Goal: Information Seeking & Learning: Learn about a topic

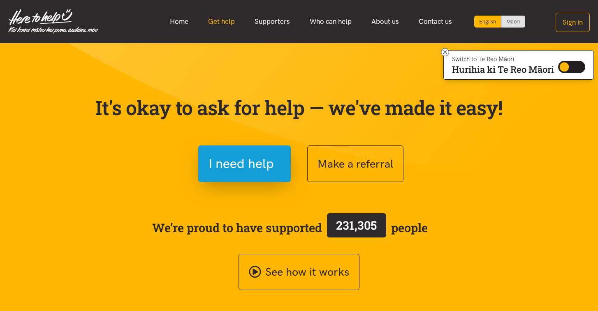
click at [220, 22] on link "Get help" at bounding box center [221, 22] width 46 height 18
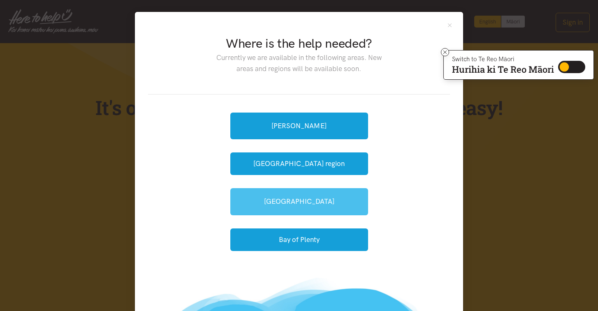
click at [248, 215] on link "[GEOGRAPHIC_DATA]" at bounding box center [299, 201] width 138 height 27
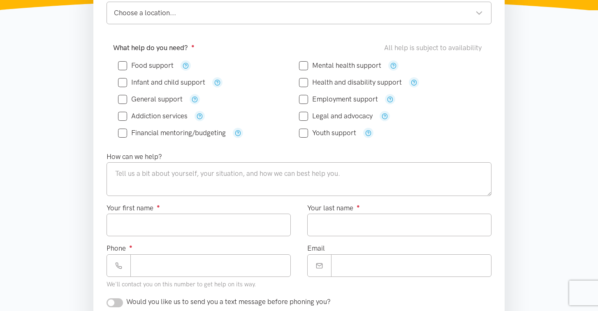
scroll to position [164, 0]
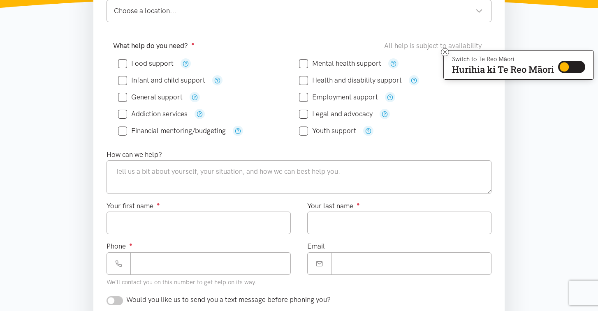
click at [167, 80] on input "Infant and child support" at bounding box center [161, 80] width 87 height 7
checkbox input "true"
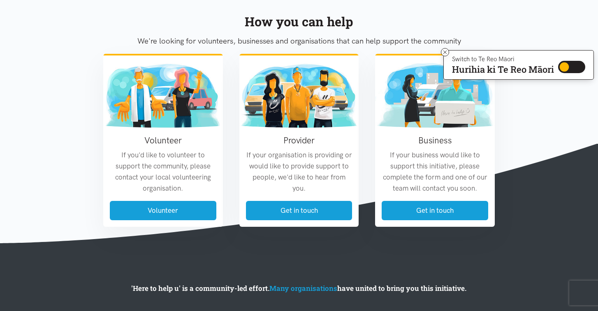
scroll to position [732, 0]
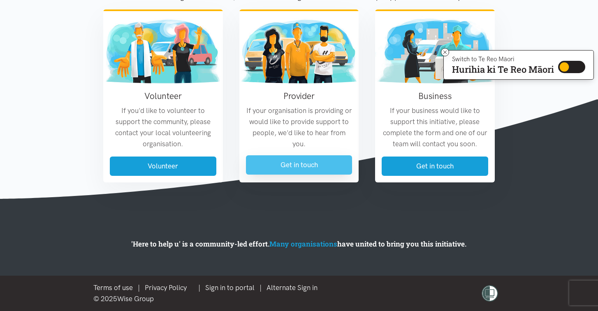
click at [300, 167] on link "Get in touch" at bounding box center [299, 164] width 106 height 19
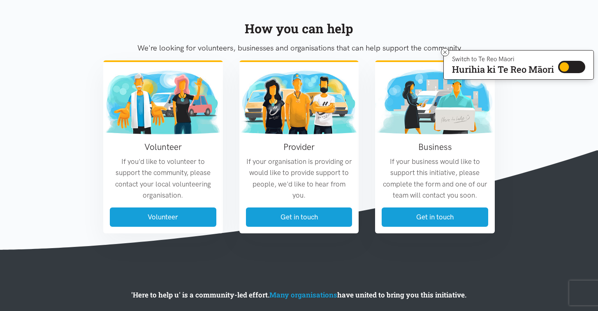
scroll to position [523, 0]
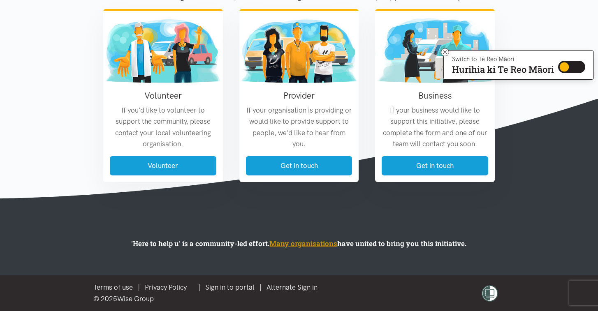
click at [294, 244] on link "Many organisations" at bounding box center [303, 243] width 68 height 9
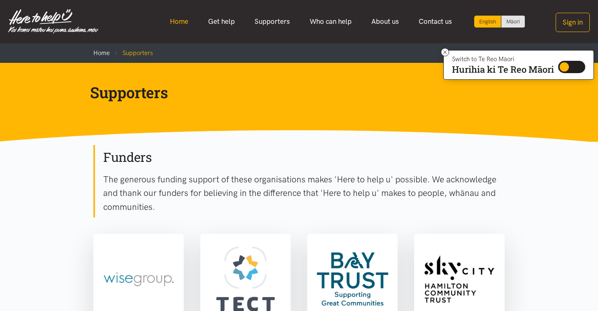
click at [176, 23] on link "Home" at bounding box center [179, 22] width 38 height 18
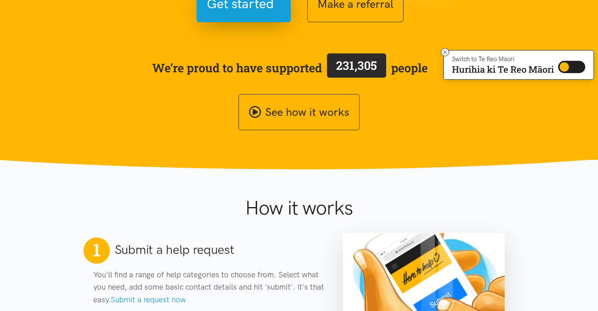
scroll to position [168, 0]
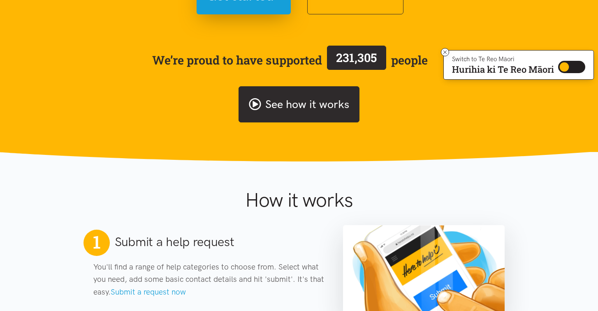
click at [282, 108] on link "See how it works" at bounding box center [298, 104] width 121 height 37
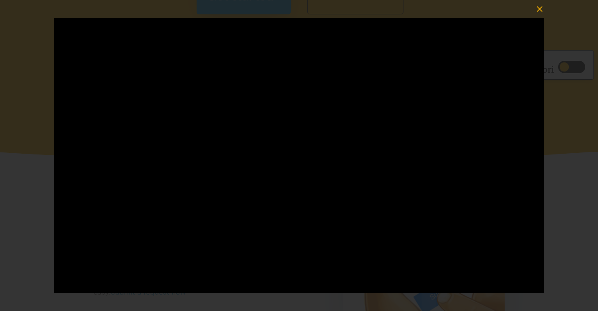
click at [541, 7] on icon "button" at bounding box center [539, 9] width 6 height 6
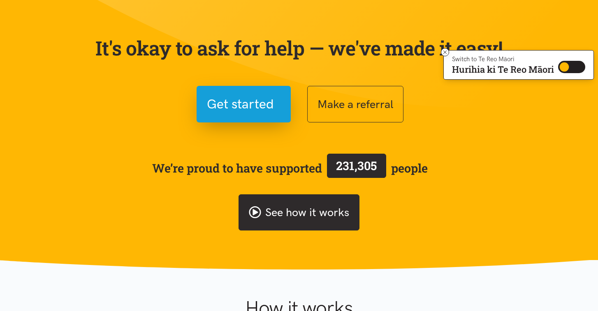
scroll to position [0, 0]
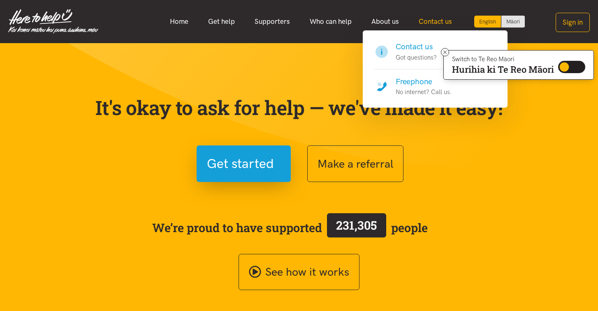
click at [433, 21] on link "Contact us" at bounding box center [435, 22] width 53 height 18
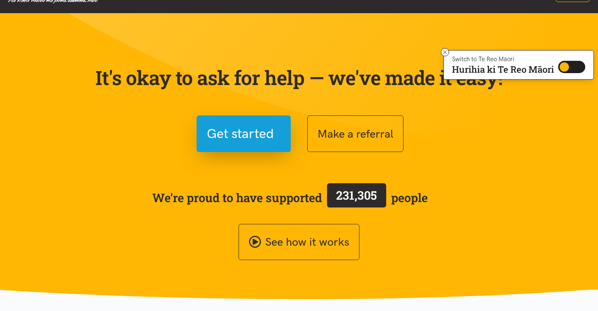
scroll to position [13, 0]
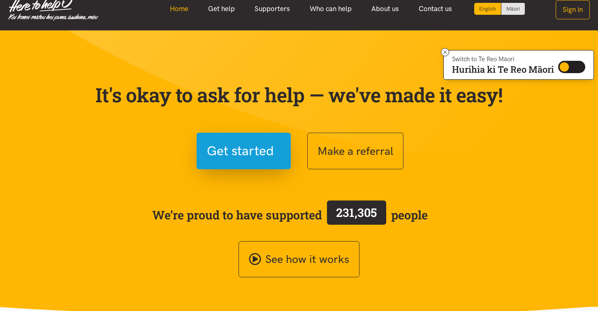
click at [180, 12] on link "Home" at bounding box center [179, 9] width 38 height 18
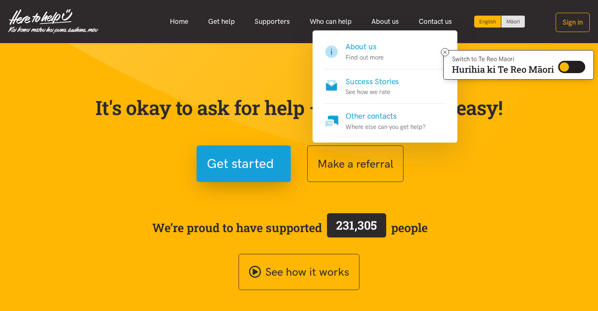
click at [365, 49] on h4 "About us" at bounding box center [364, 47] width 38 height 12
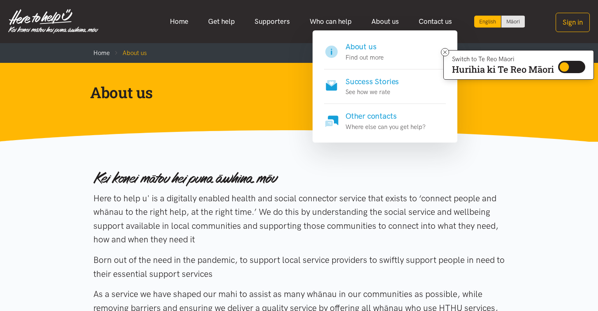
click at [376, 113] on h4 "Other contacts" at bounding box center [385, 117] width 80 height 12
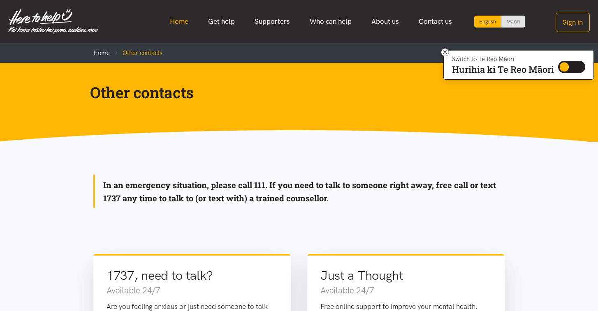
click at [176, 23] on link "Home" at bounding box center [179, 22] width 38 height 18
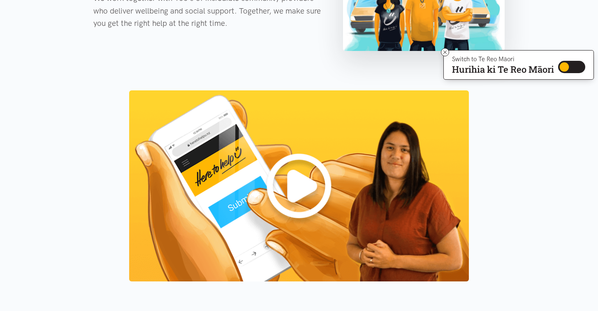
scroll to position [686, 0]
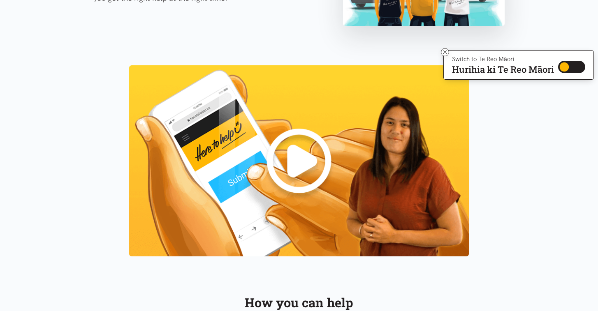
click at [293, 161] on img at bounding box center [299, 160] width 340 height 191
